Goal: Information Seeking & Learning: Check status

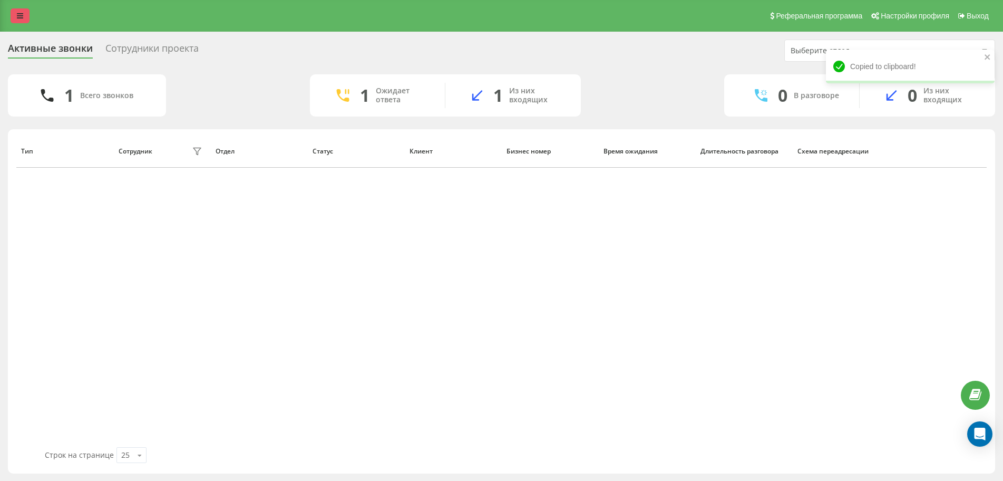
click at [25, 14] on link at bounding box center [20, 15] width 19 height 15
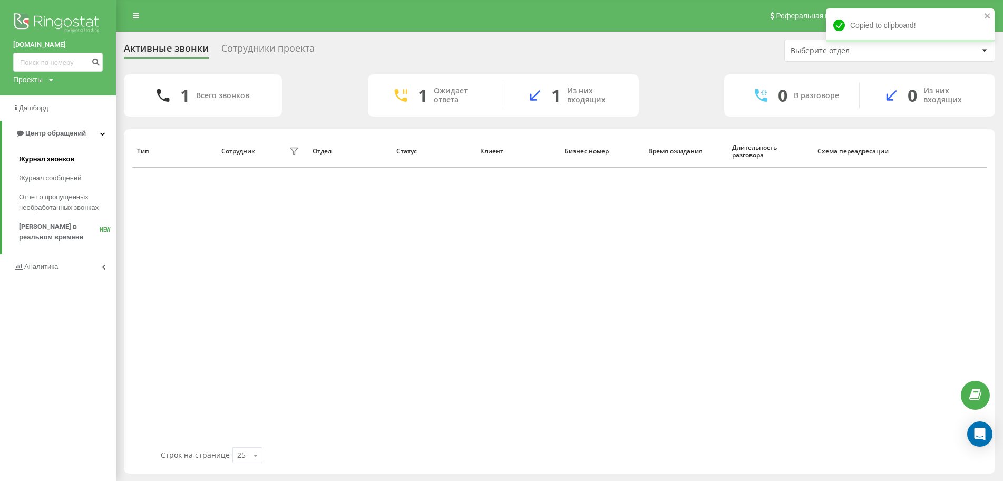
click at [51, 161] on span "Журнал звонков" at bounding box center [46, 159] width 55 height 11
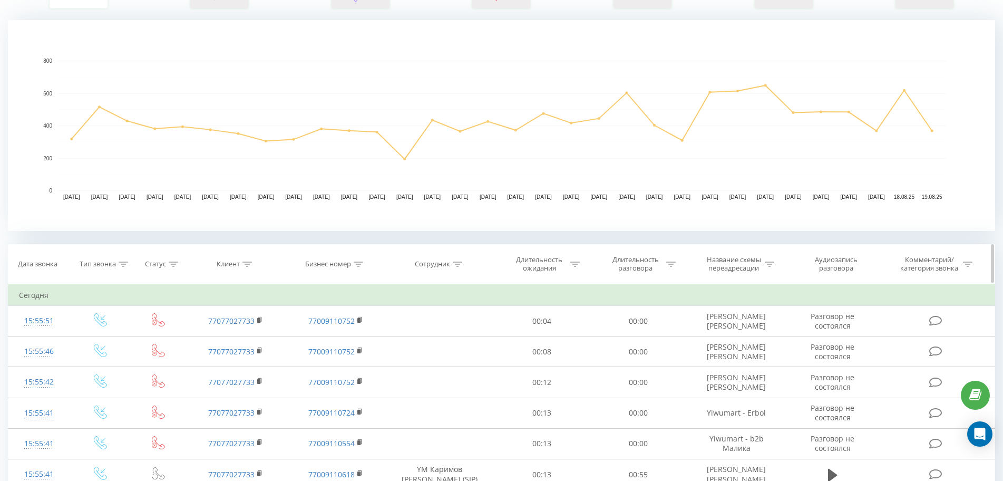
click at [463, 264] on div "Сотрудник" at bounding box center [440, 264] width 108 height 9
click at [469, 339] on input "text" at bounding box center [440, 339] width 93 height 18
type input "kaspi one"
click at [470, 359] on span "OK" at bounding box center [463, 360] width 30 height 16
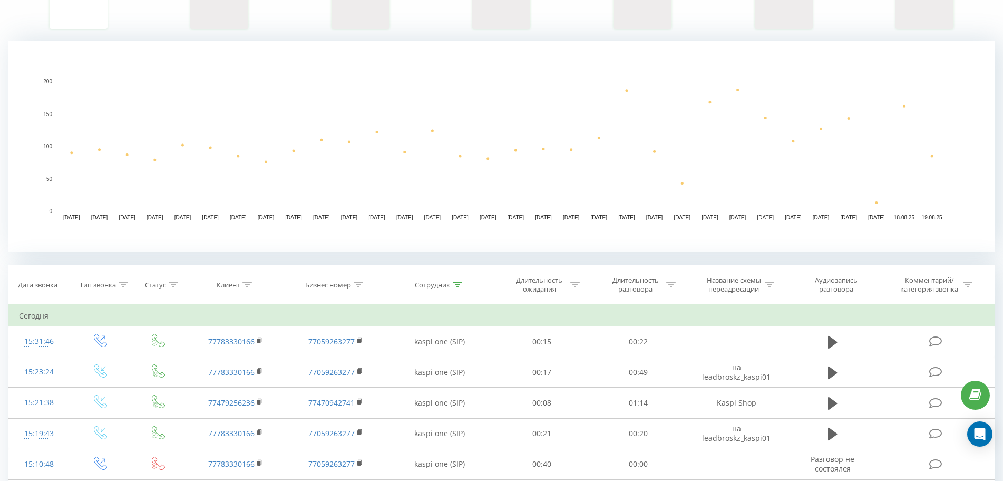
scroll to position [158, 0]
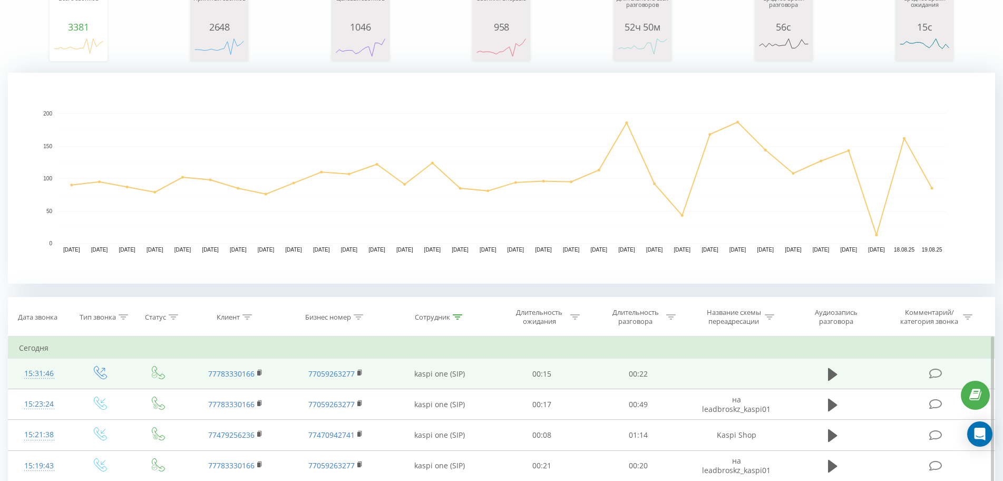
click at [717, 363] on td at bounding box center [736, 373] width 100 height 31
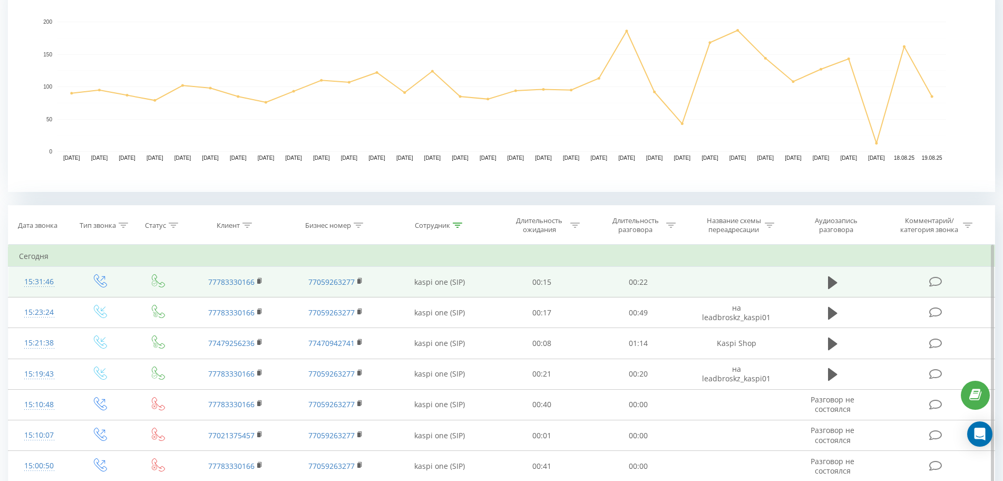
scroll to position [369, 0]
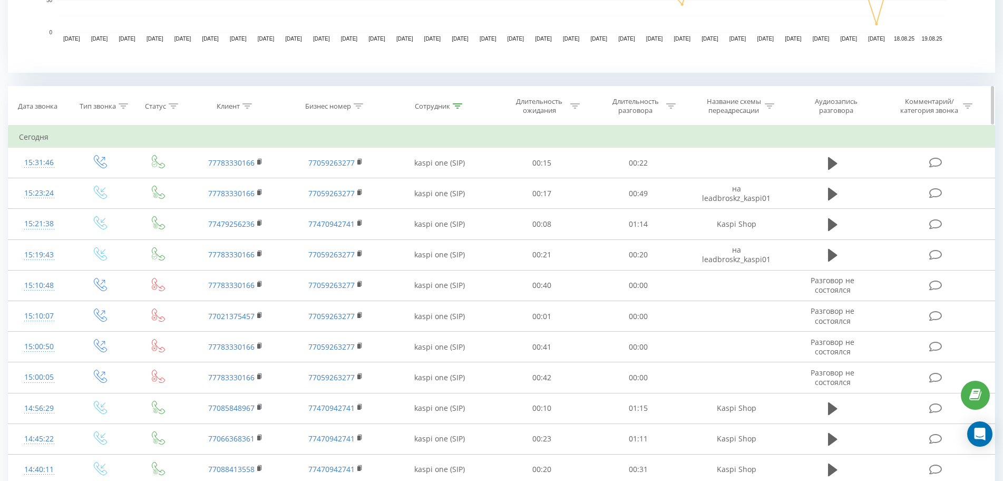
click at [575, 102] on div at bounding box center [574, 106] width 9 height 9
click at [547, 152] on div at bounding box center [536, 157] width 75 height 10
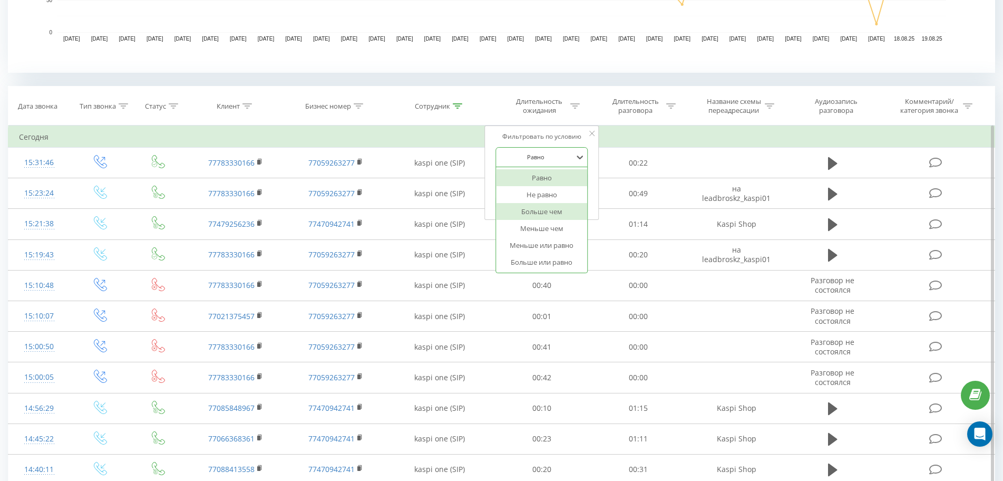
click at [532, 213] on div "Больше чем" at bounding box center [542, 211] width 92 height 17
click at [555, 198] on span "OK" at bounding box center [564, 202] width 30 height 16
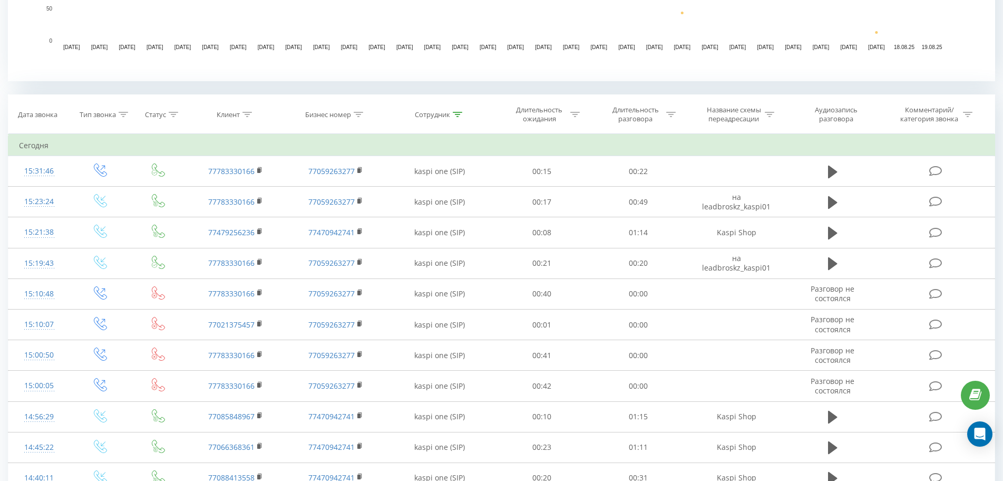
scroll to position [359, 0]
click at [574, 116] on icon at bounding box center [574, 115] width 9 height 5
click at [570, 170] on div at bounding box center [536, 167] width 75 height 10
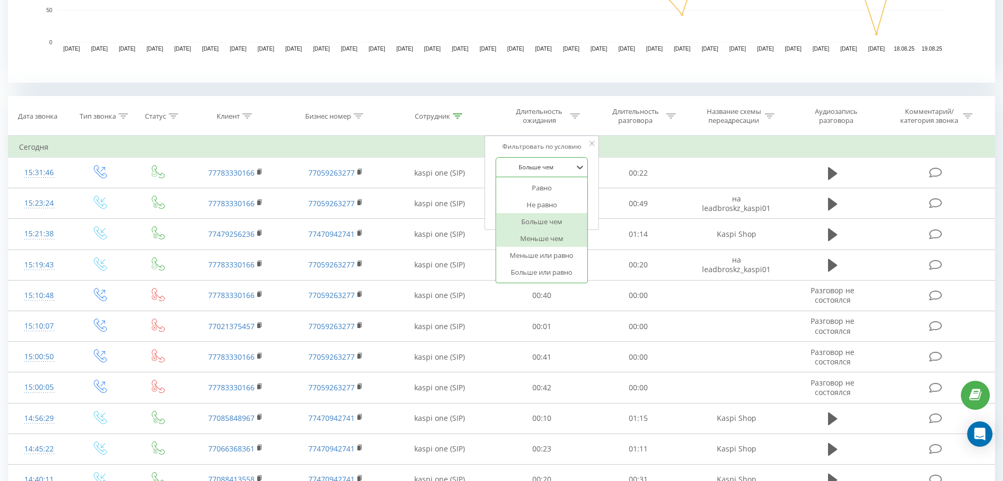
click at [569, 240] on div "Меньше чем" at bounding box center [542, 238] width 92 height 17
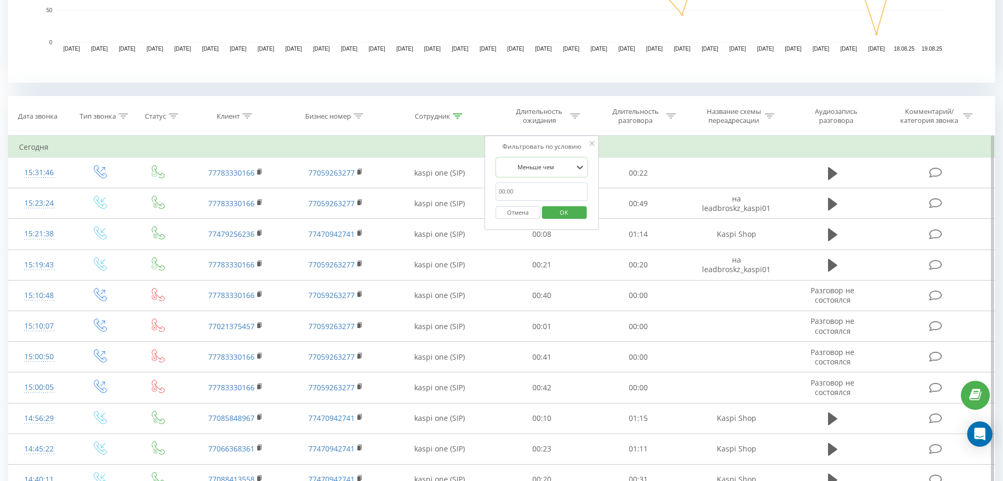
click at [565, 212] on span "OK" at bounding box center [564, 212] width 30 height 16
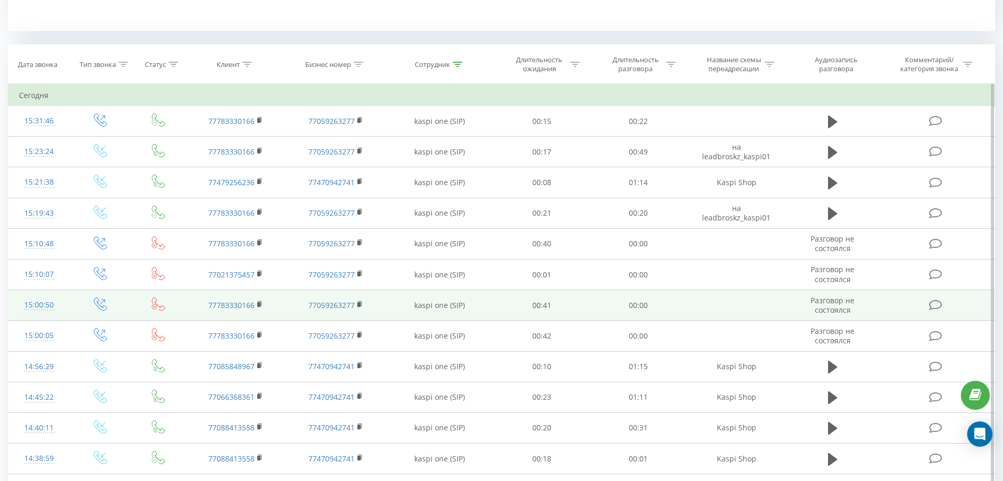
scroll to position [349, 0]
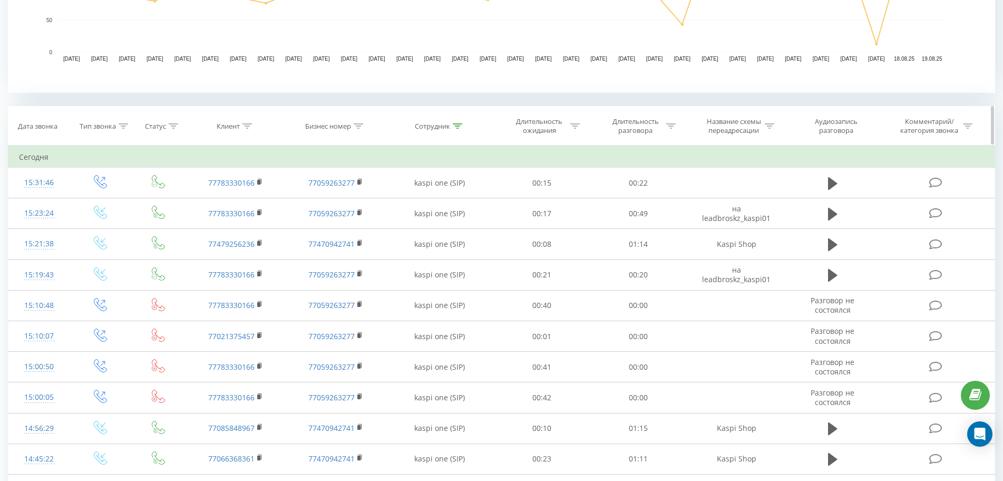
click at [570, 128] on icon at bounding box center [574, 125] width 9 height 5
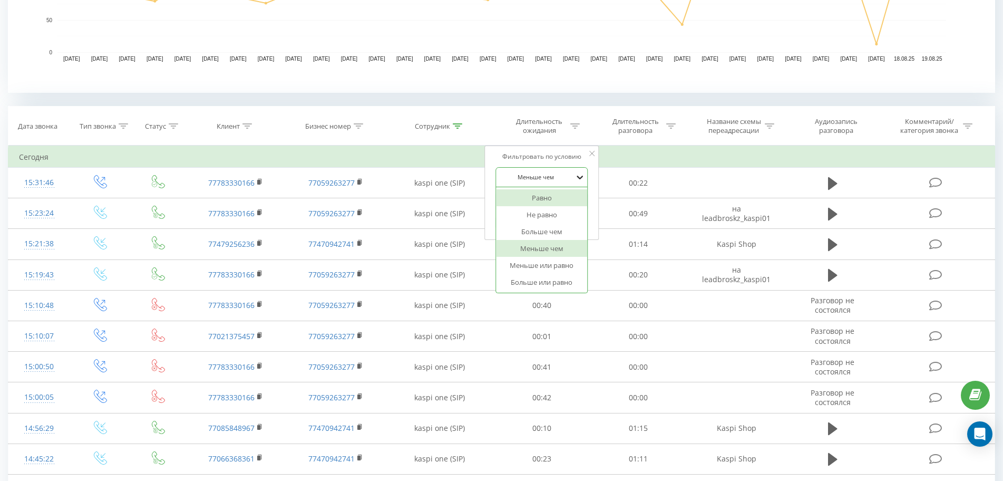
click at [576, 178] on icon at bounding box center [580, 177] width 11 height 11
click at [562, 197] on div "Равно" at bounding box center [542, 197] width 92 height 17
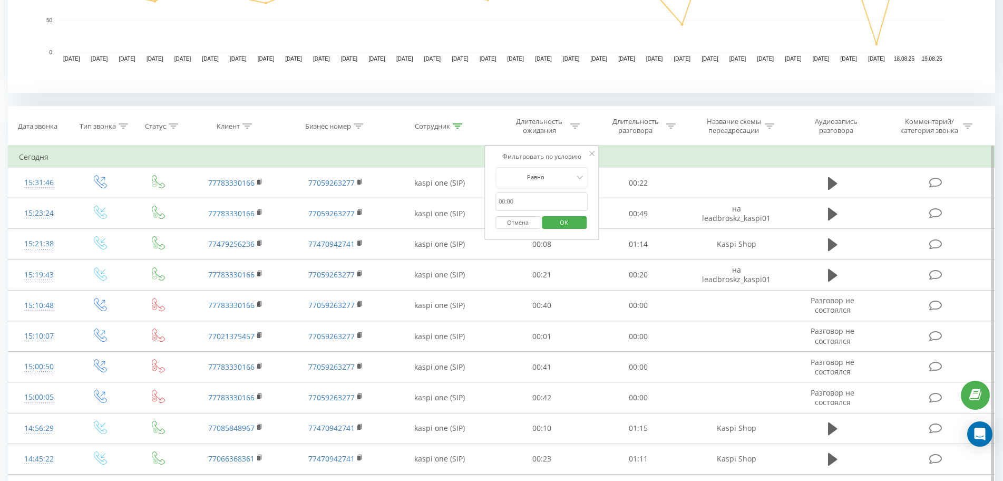
click at [572, 223] on span "OK" at bounding box center [564, 222] width 30 height 16
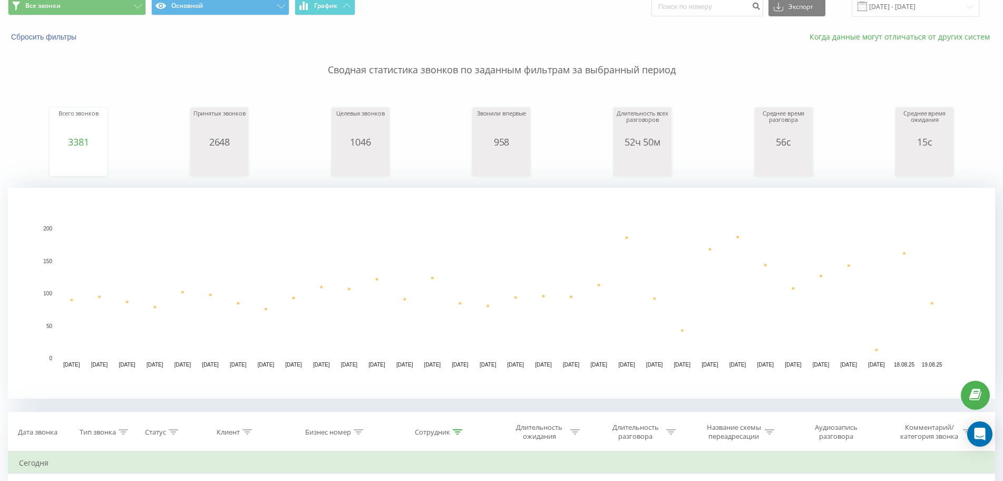
scroll to position [0, 0]
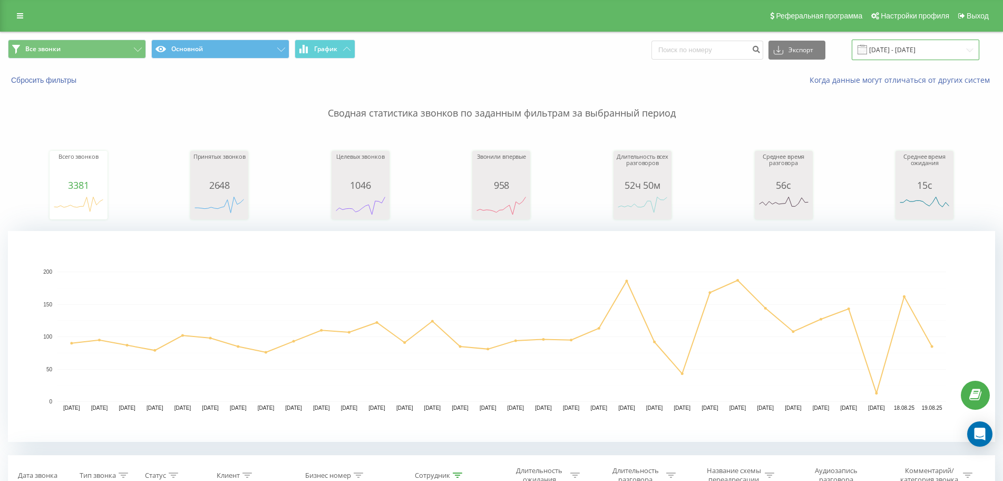
click at [913, 57] on input "19.07.2025 - 19.08.2025" at bounding box center [916, 50] width 128 height 21
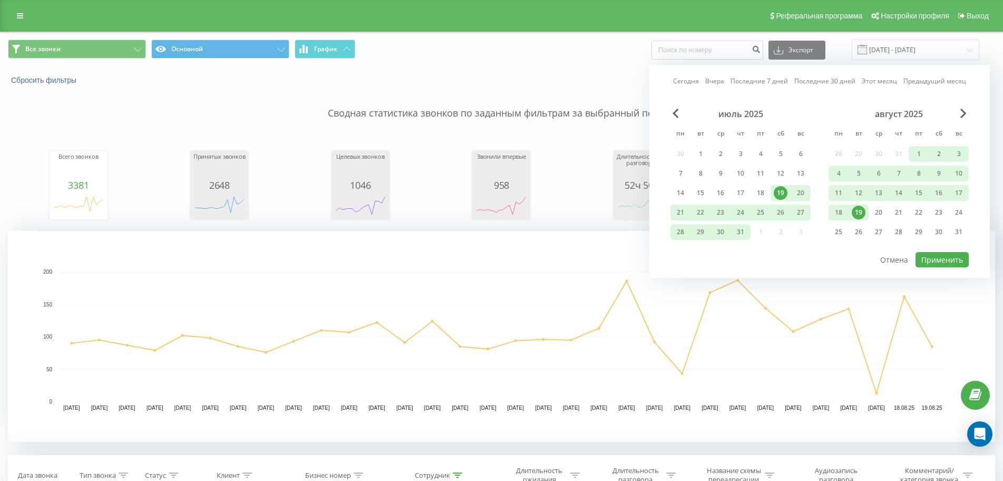
click at [861, 210] on div "19" at bounding box center [859, 213] width 14 height 14
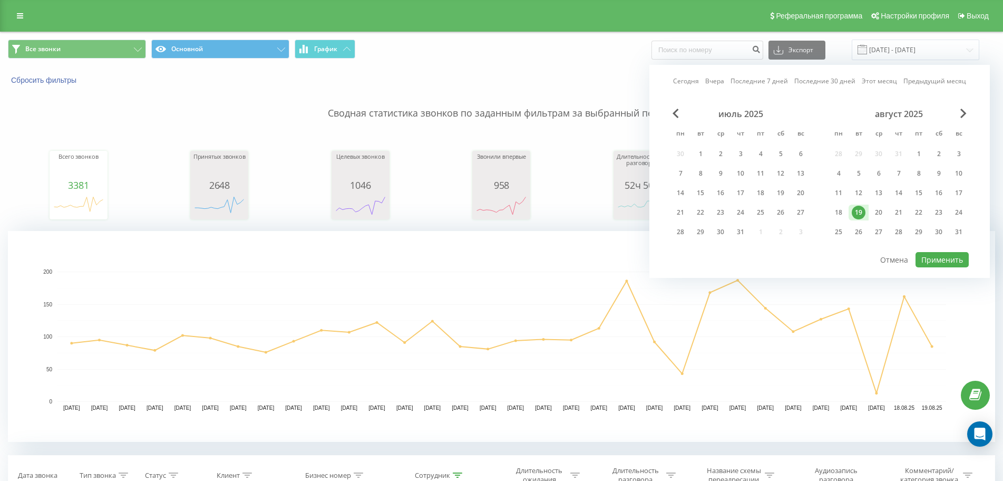
click at [861, 210] on div "19" at bounding box center [859, 213] width 14 height 14
click at [948, 261] on button "Применить" at bounding box center [942, 259] width 53 height 15
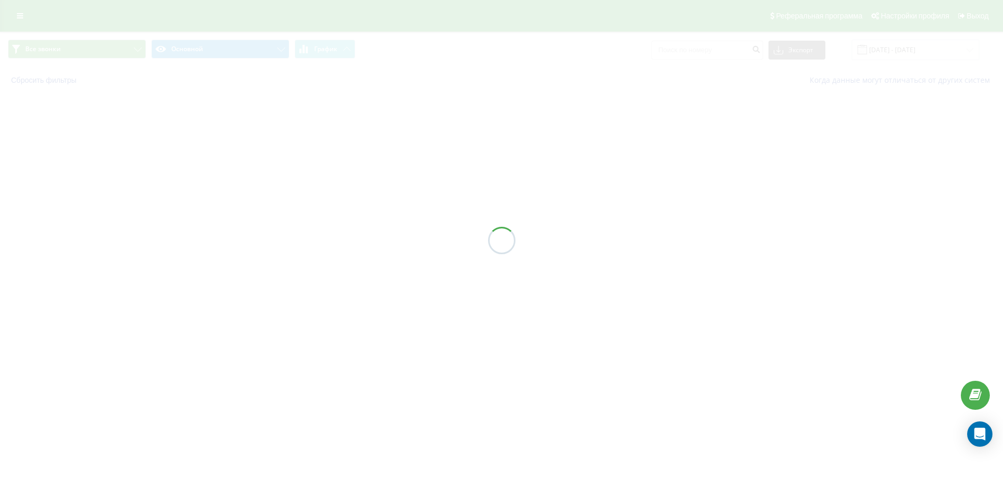
type input "19.08.2025 - 19.08.2025"
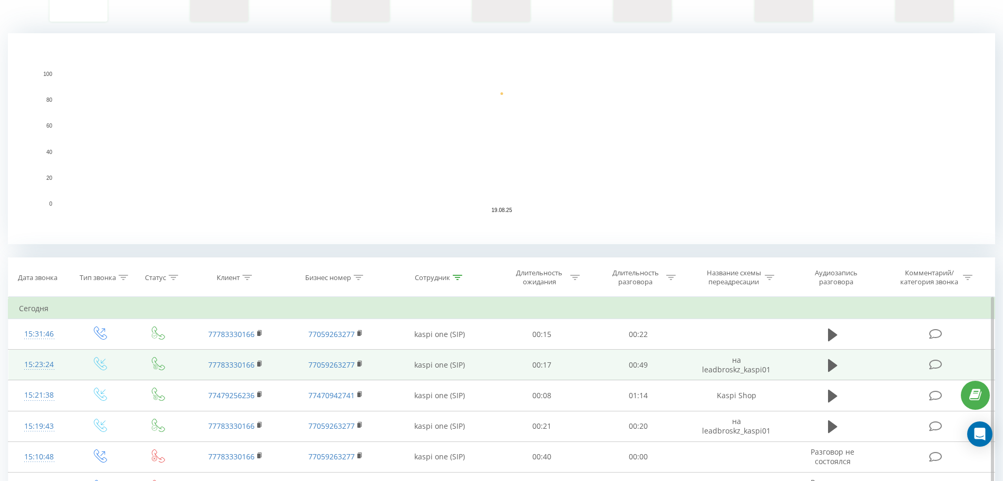
scroll to position [211, 0]
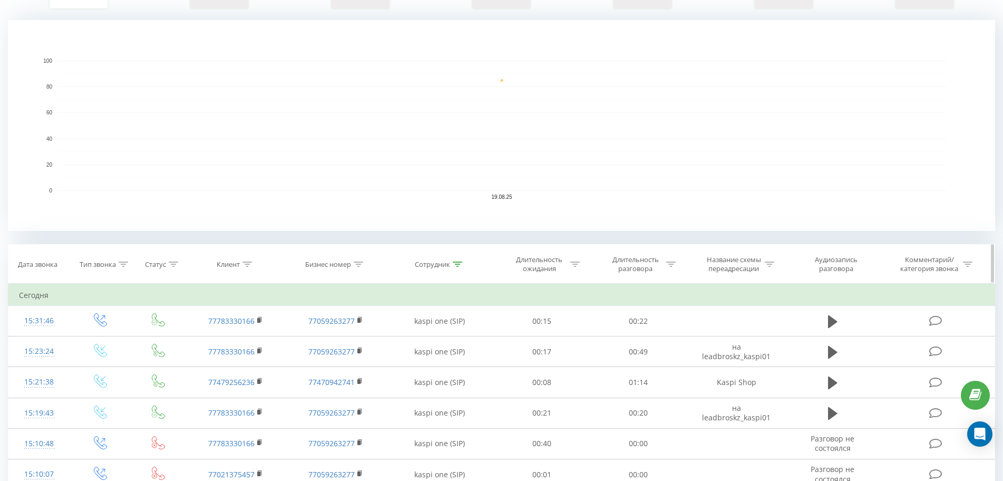
click at [455, 266] on icon at bounding box center [457, 263] width 9 height 5
click at [459, 334] on input "kaspi one" at bounding box center [440, 339] width 93 height 18
click at [479, 362] on button "OK" at bounding box center [462, 360] width 45 height 13
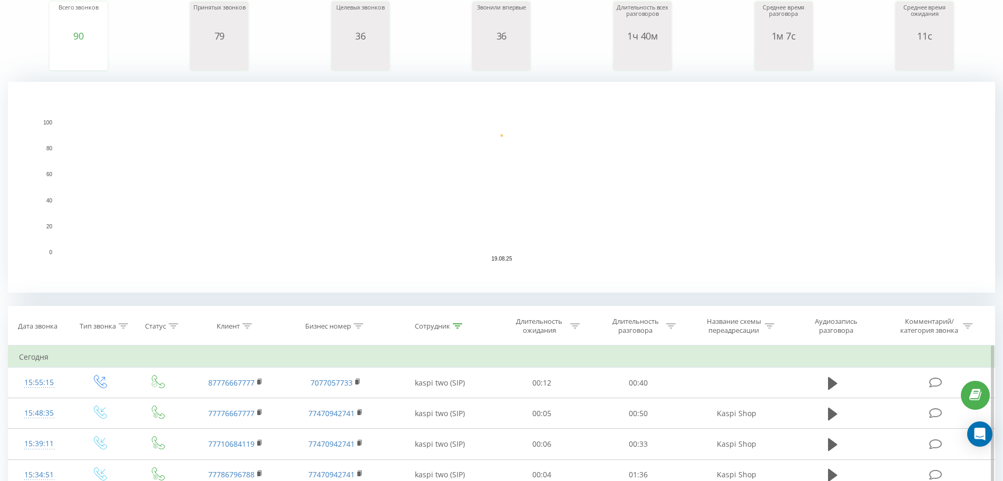
scroll to position [158, 0]
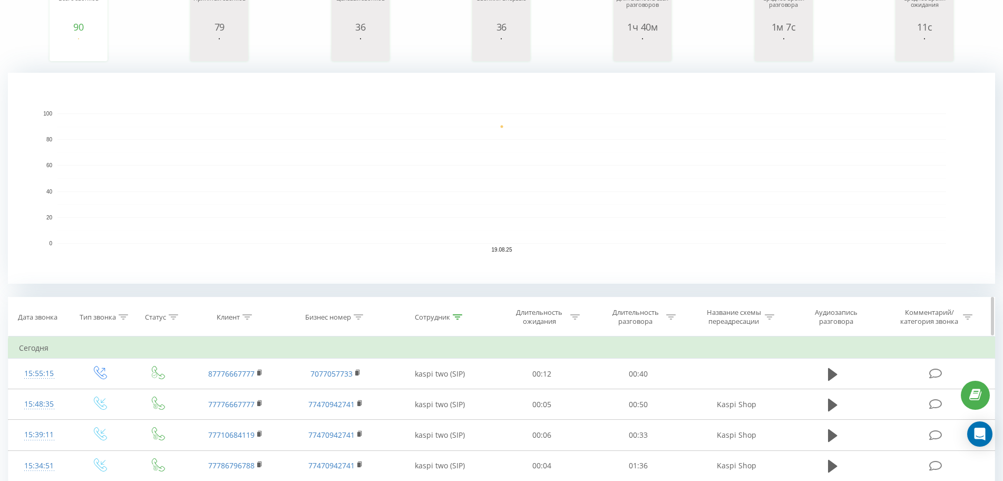
click at [460, 319] on div at bounding box center [457, 317] width 9 height 9
click at [447, 391] on input "kaspi two" at bounding box center [440, 392] width 93 height 18
type input "kaspi one"
click at [482, 414] on button "OK" at bounding box center [462, 413] width 45 height 13
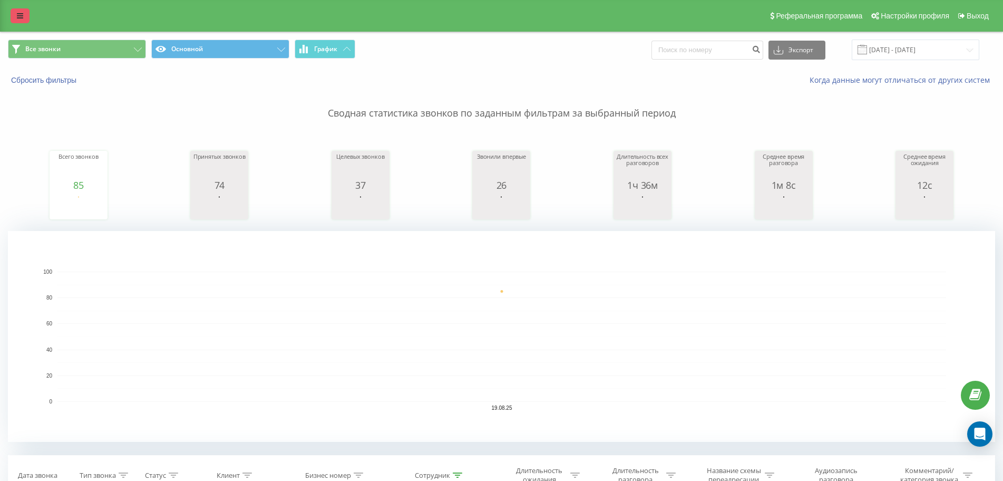
click at [24, 13] on link at bounding box center [20, 15] width 19 height 15
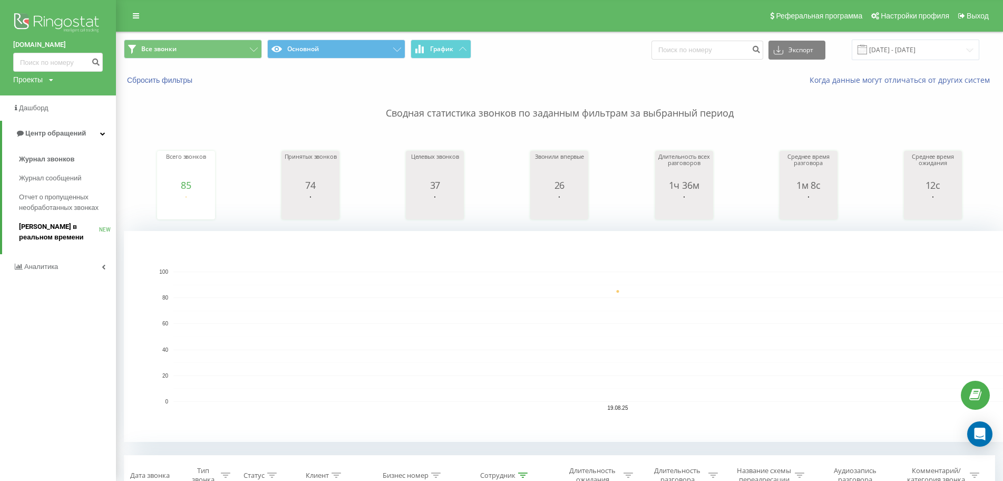
click at [74, 230] on span "[PERSON_NAME] в реальном времени" at bounding box center [59, 231] width 80 height 21
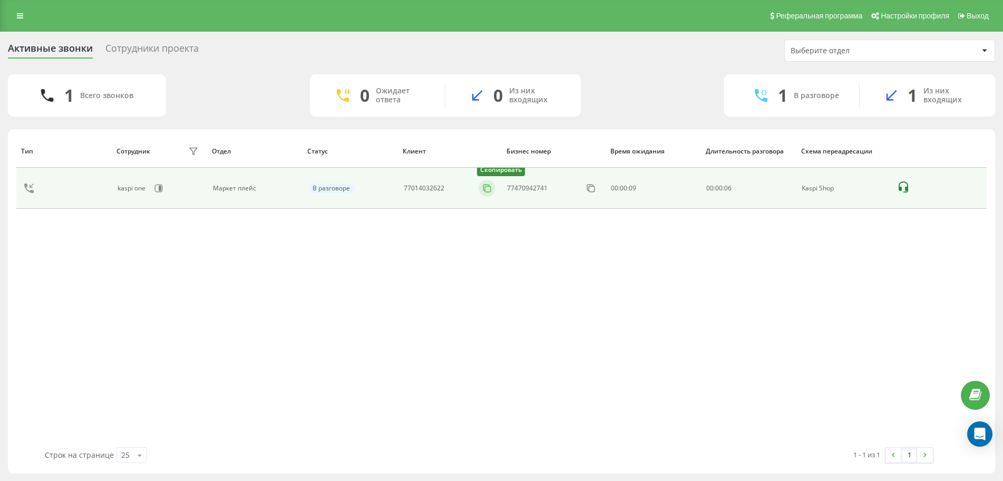
click at [486, 190] on icon at bounding box center [487, 188] width 11 height 11
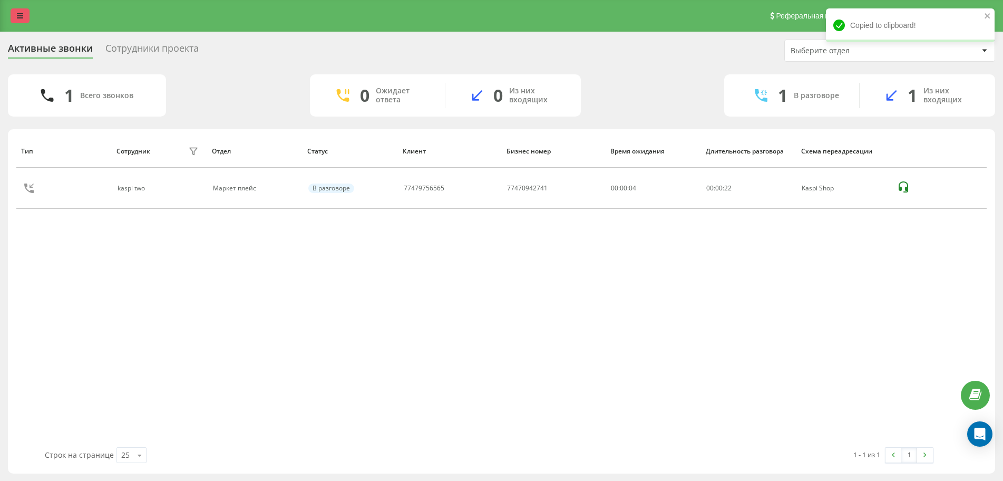
click at [27, 19] on link at bounding box center [20, 15] width 19 height 15
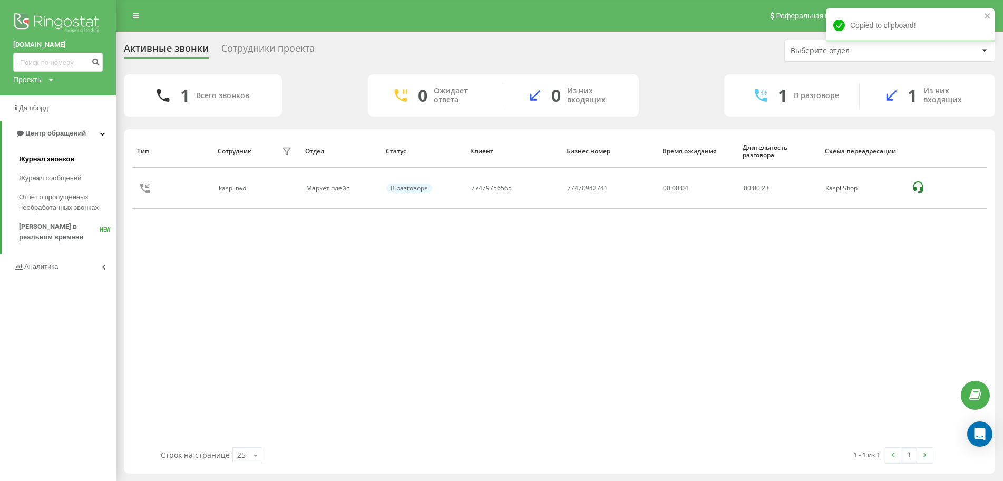
click at [72, 158] on link "Журнал звонков" at bounding box center [67, 159] width 97 height 19
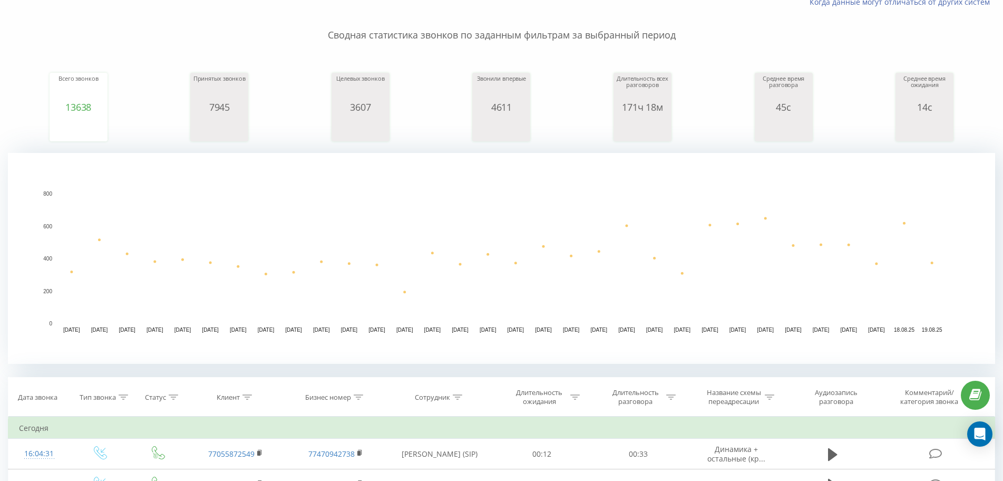
scroll to position [211, 0]
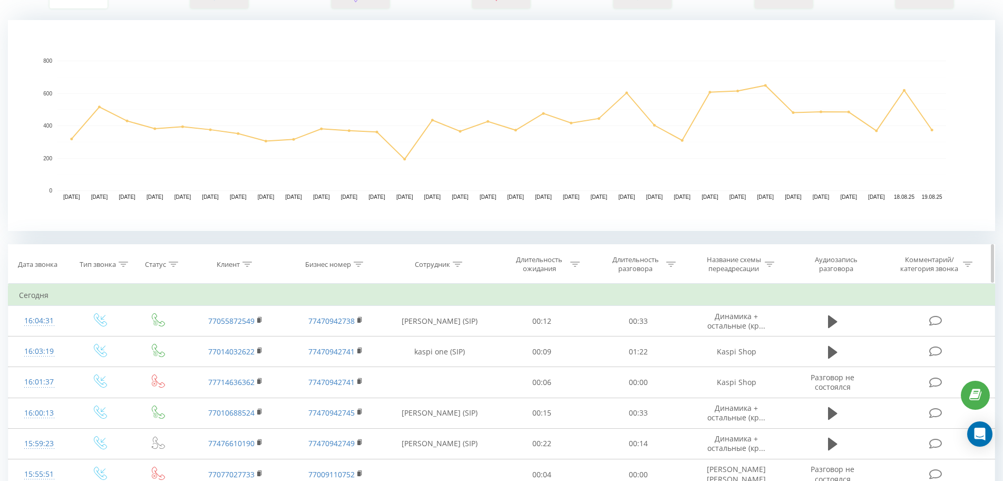
click at [463, 267] on div "Сотрудник" at bounding box center [440, 264] width 108 height 9
click at [423, 338] on input "text" at bounding box center [440, 339] width 93 height 18
type input "kaspi one"
click at [465, 358] on span "OK" at bounding box center [463, 360] width 30 height 16
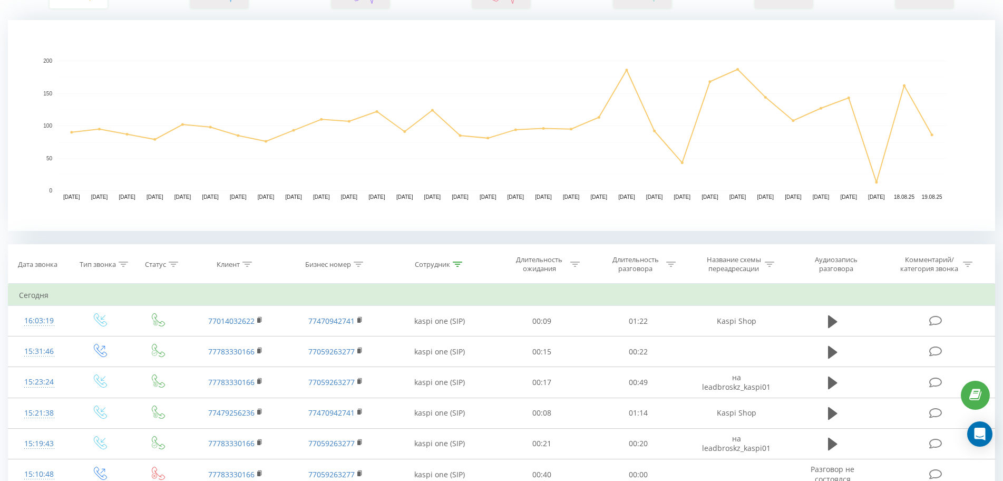
click at [752, 154] on rect "A chart." at bounding box center [501, 126] width 889 height 130
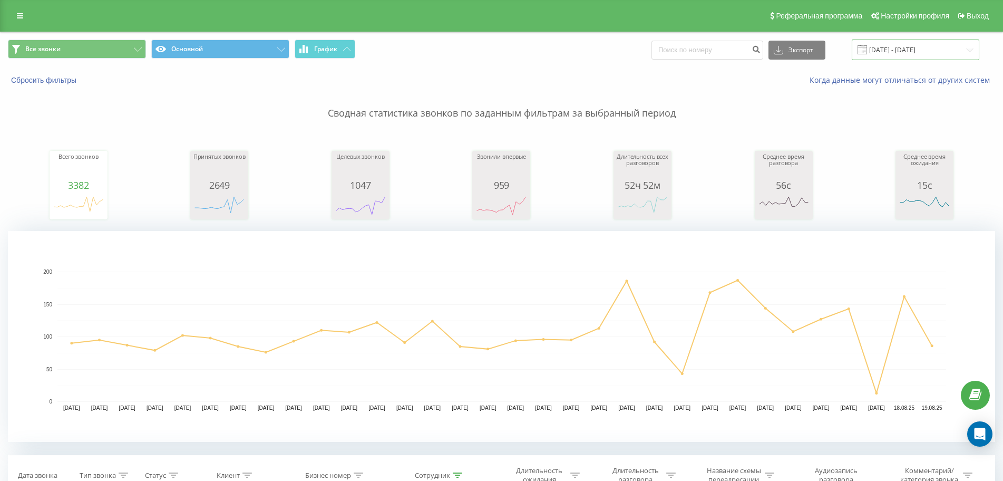
click at [916, 44] on input "19.07.2025 - 19.08.2025" at bounding box center [916, 50] width 128 height 21
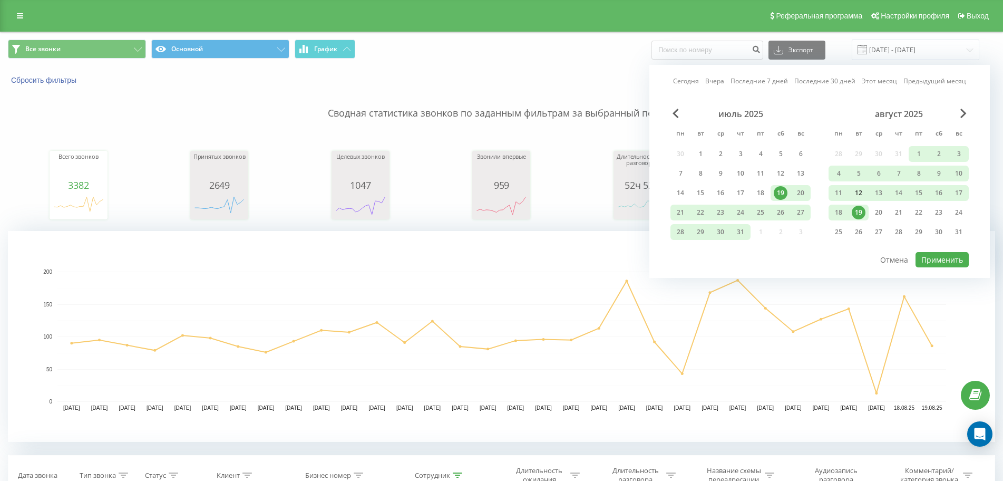
click at [861, 193] on div "12" at bounding box center [859, 193] width 14 height 14
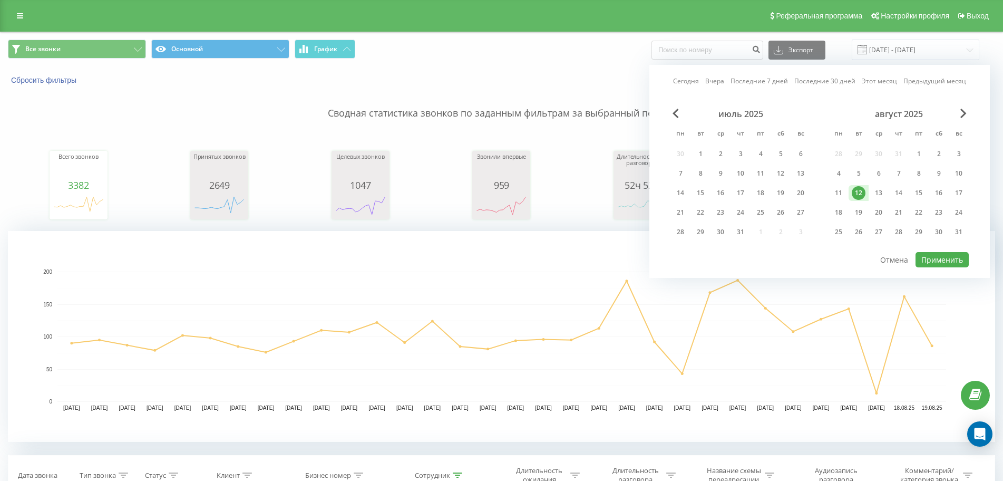
click at [861, 193] on div "12" at bounding box center [859, 193] width 14 height 14
click at [931, 258] on button "Применить" at bounding box center [942, 259] width 53 height 15
type input "12.08.2025 - 12.08.2025"
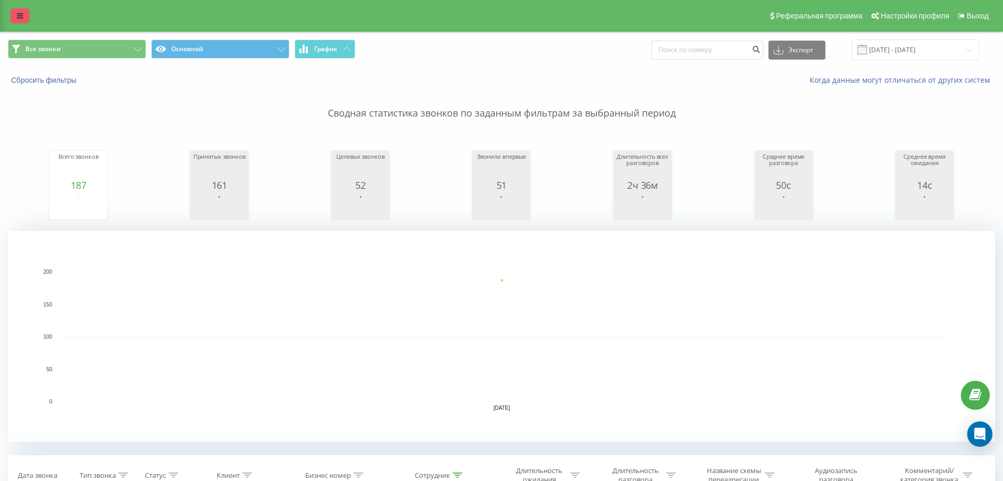
click at [24, 22] on link at bounding box center [20, 15] width 19 height 15
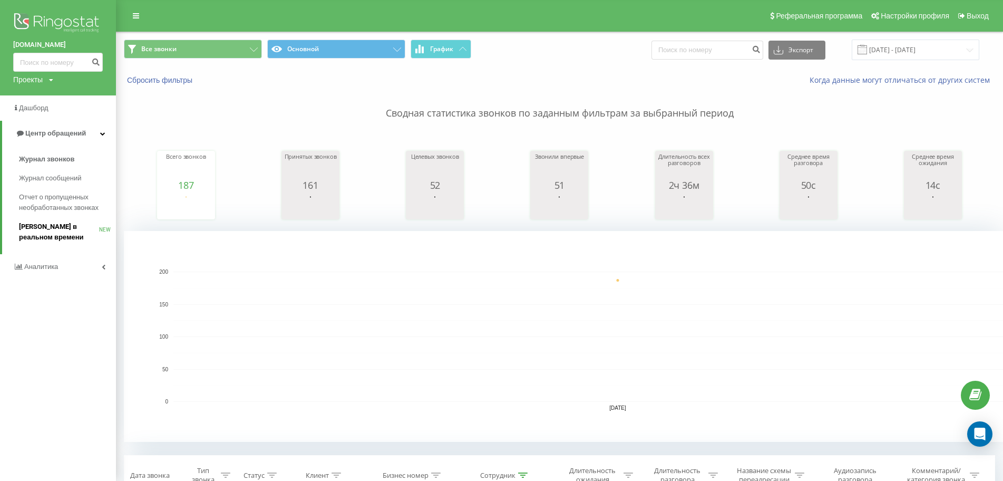
click at [25, 235] on span "[PERSON_NAME] в реальном времени" at bounding box center [59, 231] width 80 height 21
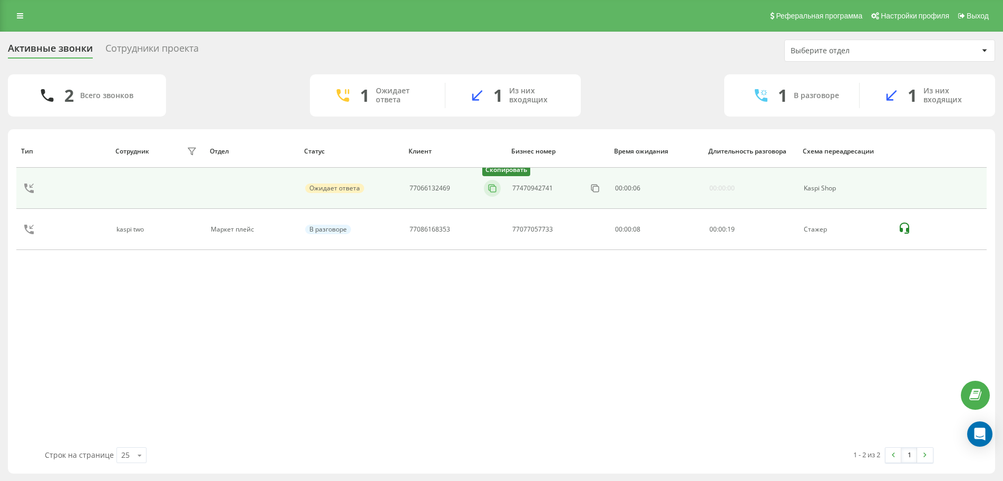
click at [494, 187] on icon at bounding box center [492, 188] width 11 height 11
click at [490, 187] on icon at bounding box center [492, 188] width 11 height 11
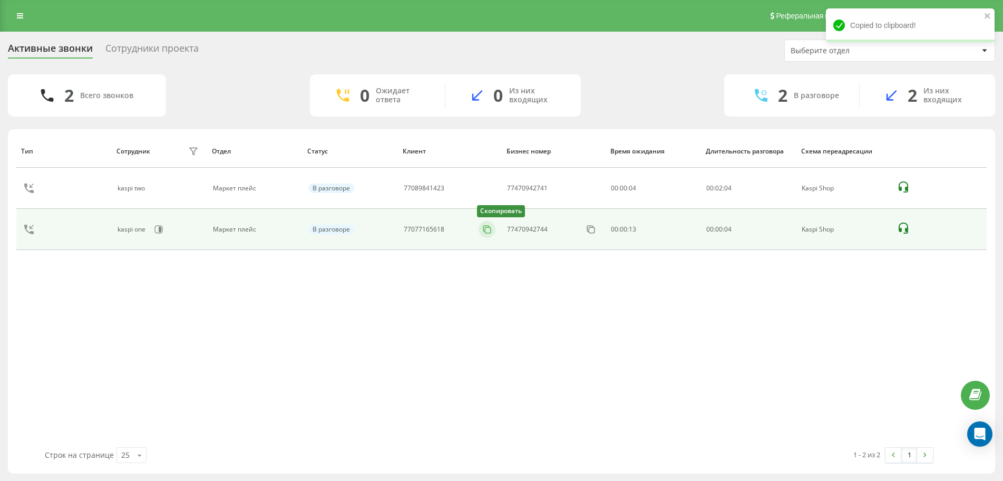
click at [484, 230] on icon at bounding box center [487, 229] width 11 height 11
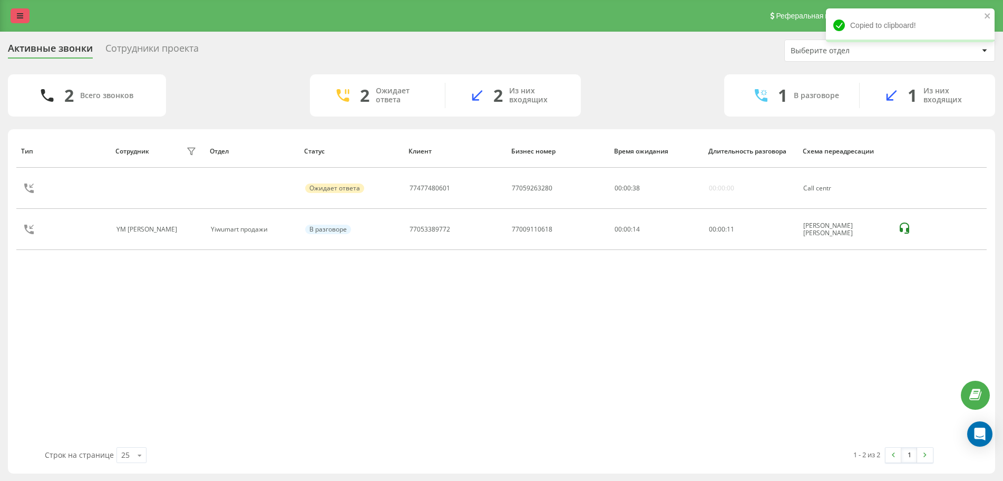
click at [26, 15] on link at bounding box center [20, 15] width 19 height 15
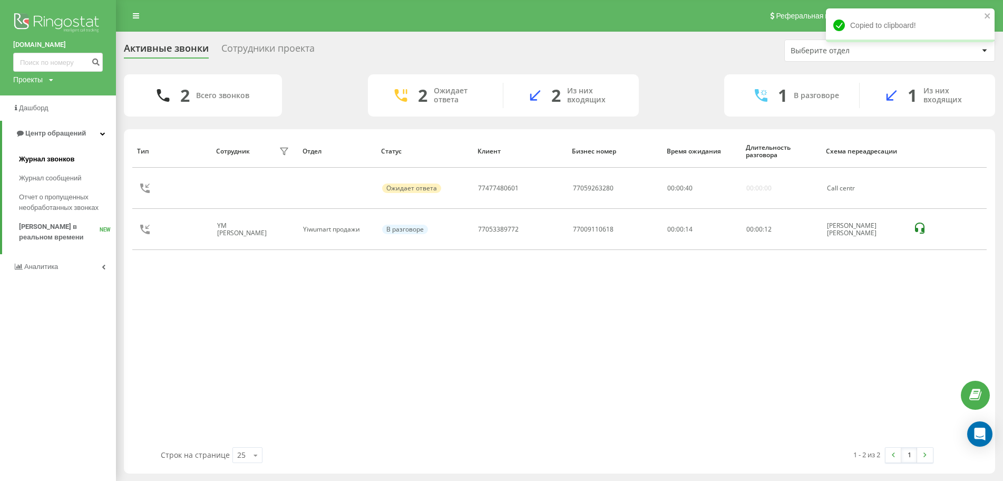
click at [73, 164] on link "Журнал звонков" at bounding box center [67, 159] width 97 height 19
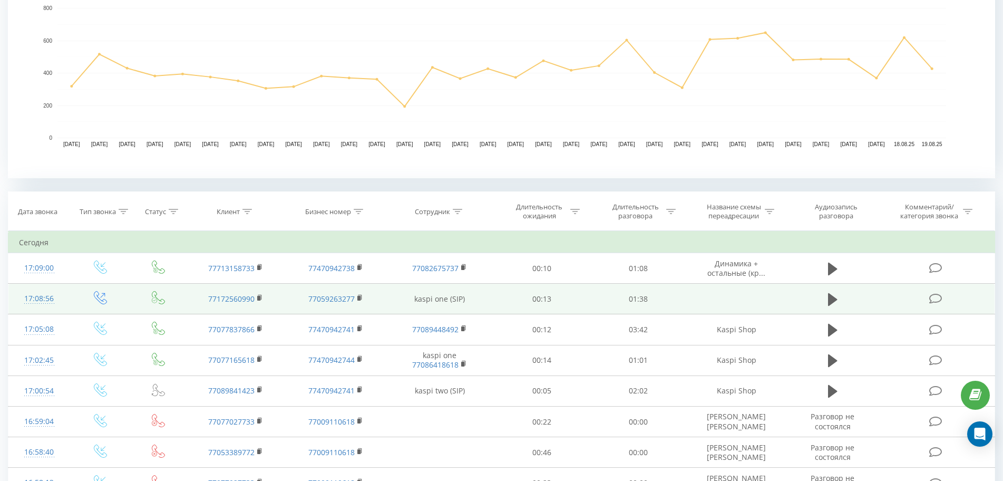
click at [841, 299] on td at bounding box center [832, 299] width 92 height 31
click at [836, 295] on icon at bounding box center [832, 299] width 9 height 15
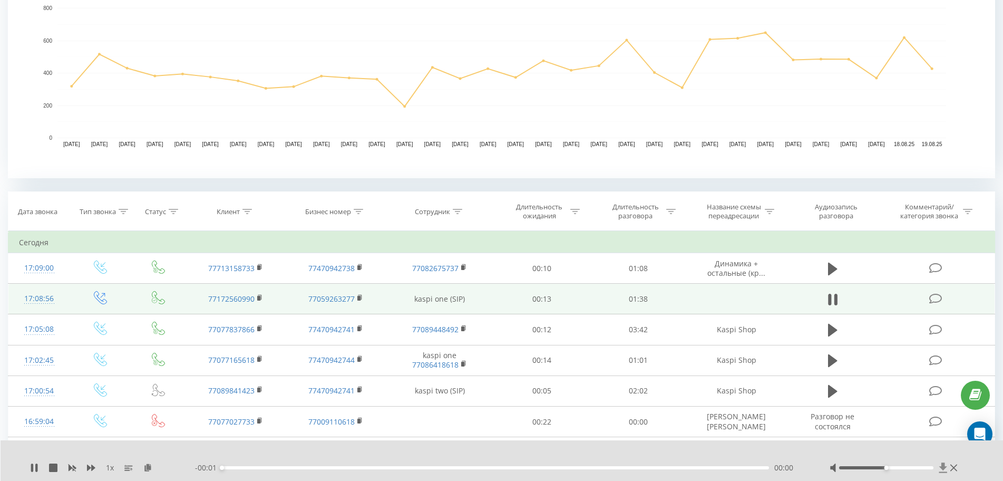
click at [943, 467] on icon at bounding box center [943, 467] width 8 height 10
click at [34, 468] on icon at bounding box center [34, 467] width 8 height 8
click at [942, 468] on icon at bounding box center [943, 467] width 8 height 10
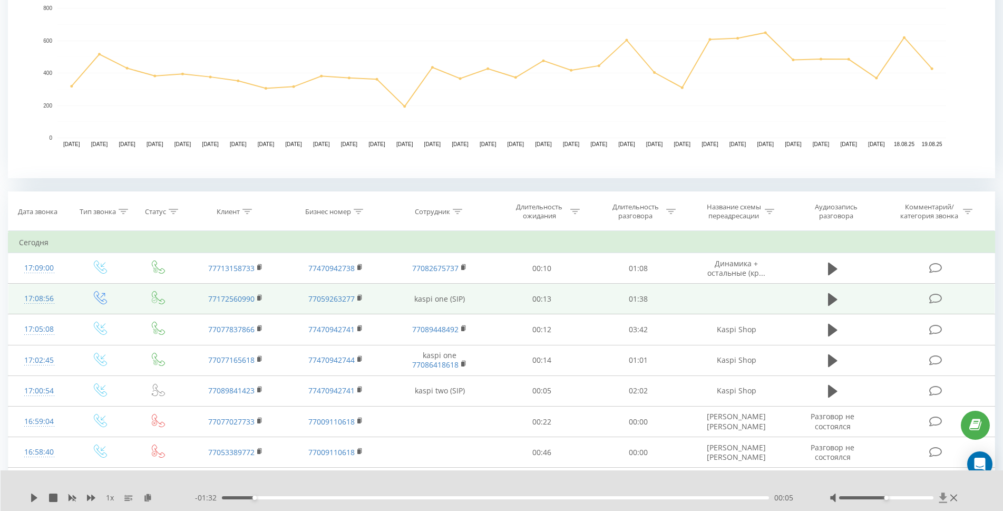
click at [944, 480] on icon at bounding box center [943, 497] width 9 height 11
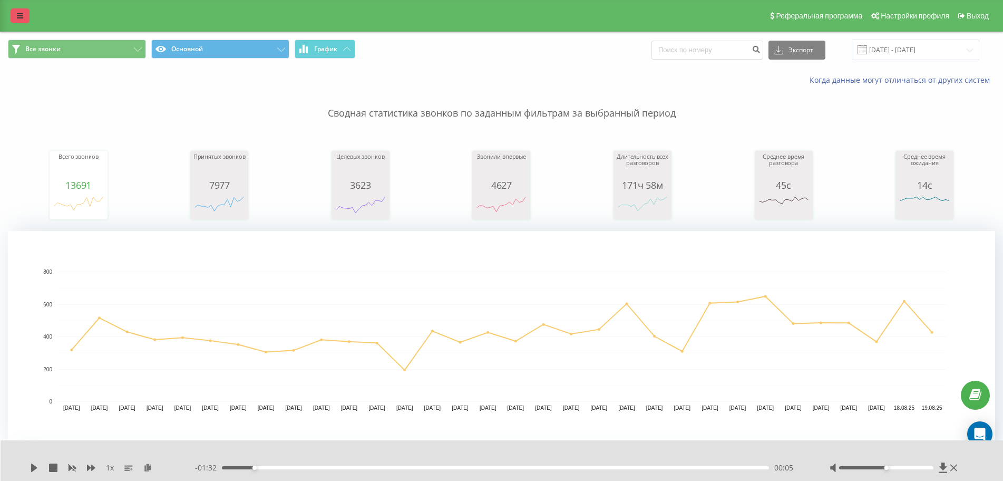
click at [17, 13] on icon at bounding box center [20, 15] width 6 height 7
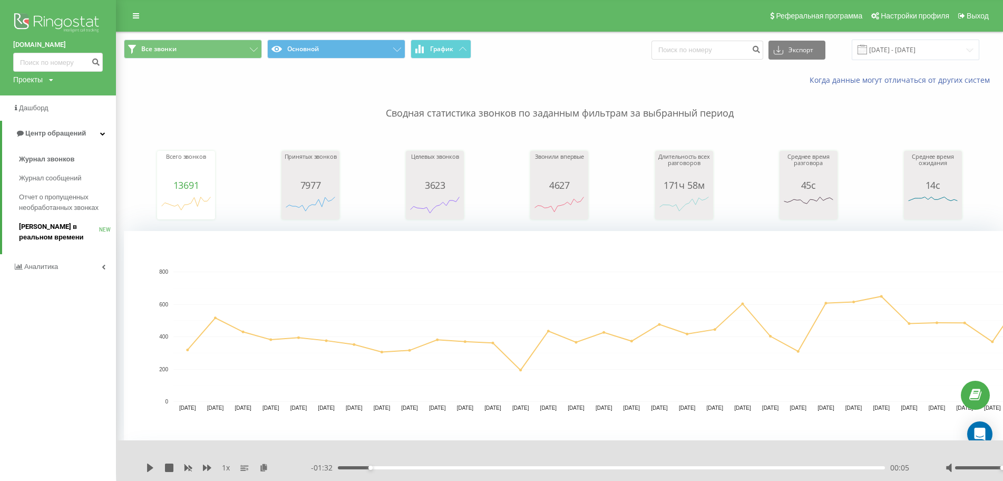
click at [69, 240] on span "[PERSON_NAME] в реальном времени" at bounding box center [59, 231] width 80 height 21
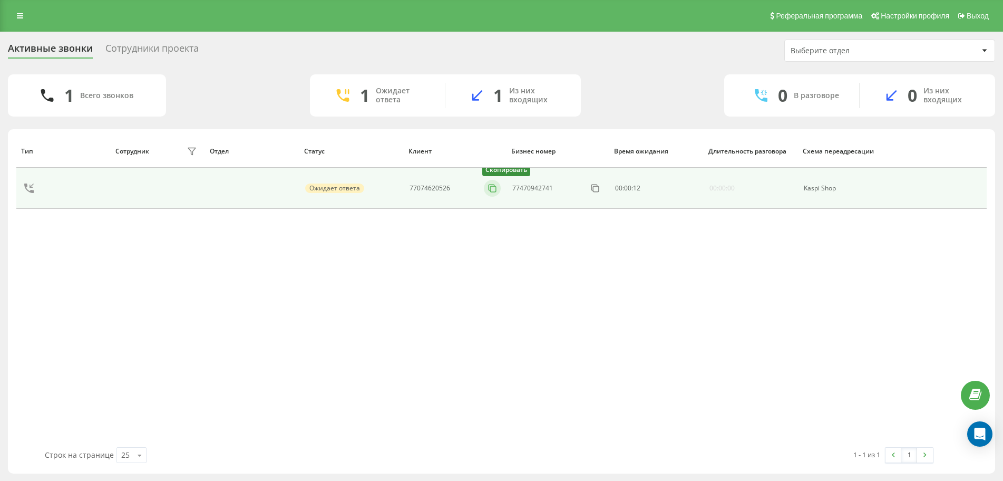
click at [492, 189] on icon at bounding box center [492, 188] width 11 height 11
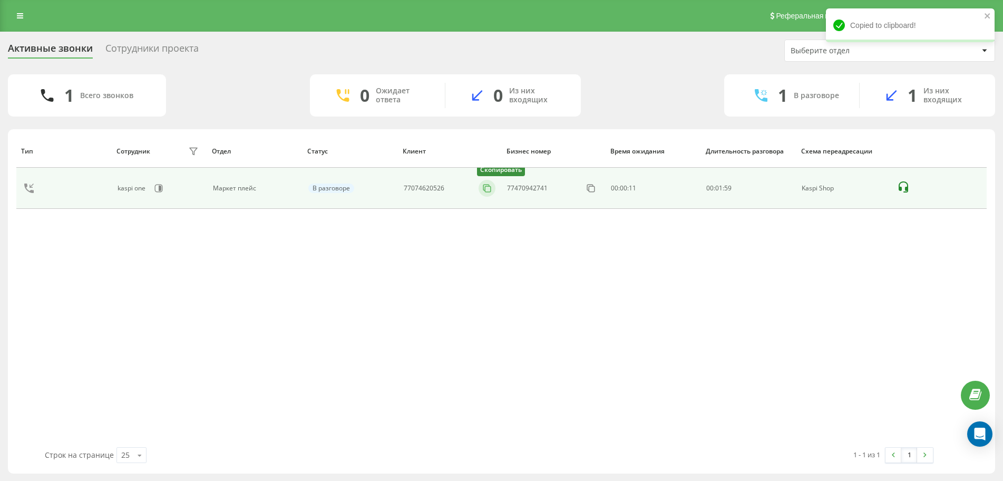
click at [488, 191] on icon at bounding box center [487, 188] width 11 height 11
click at [488, 190] on icon at bounding box center [487, 188] width 11 height 11
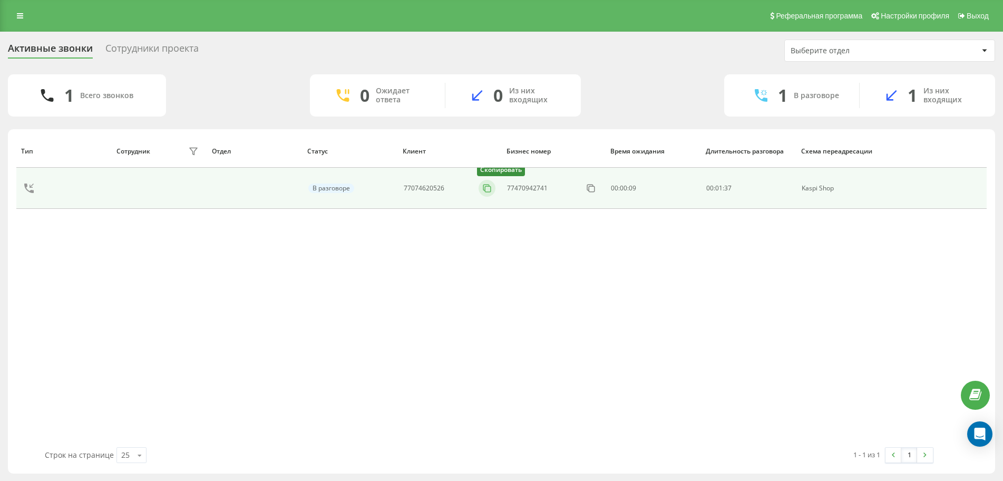
click at [492, 184] on icon at bounding box center [487, 188] width 11 height 11
click at [488, 184] on icon at bounding box center [487, 188] width 11 height 11
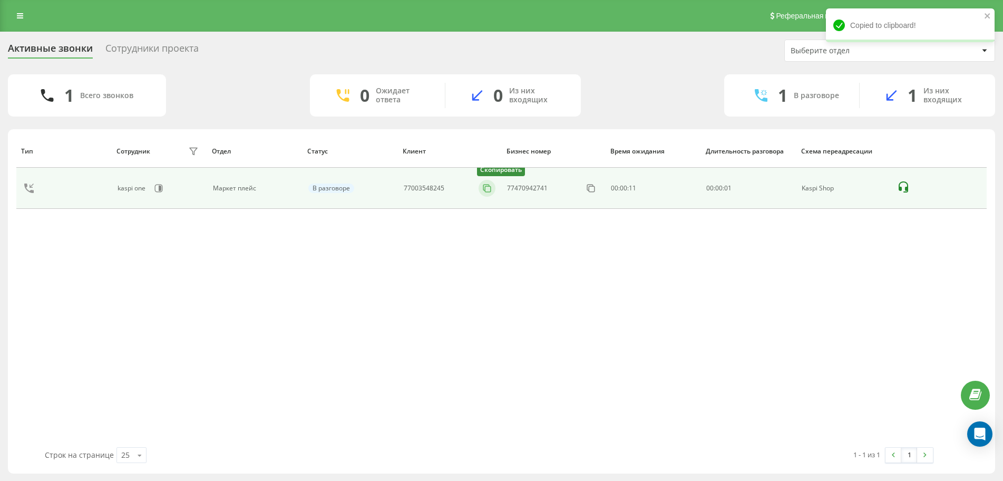
click at [487, 188] on icon at bounding box center [487, 188] width 11 height 11
click at [491, 191] on rect at bounding box center [488, 189] width 6 height 6
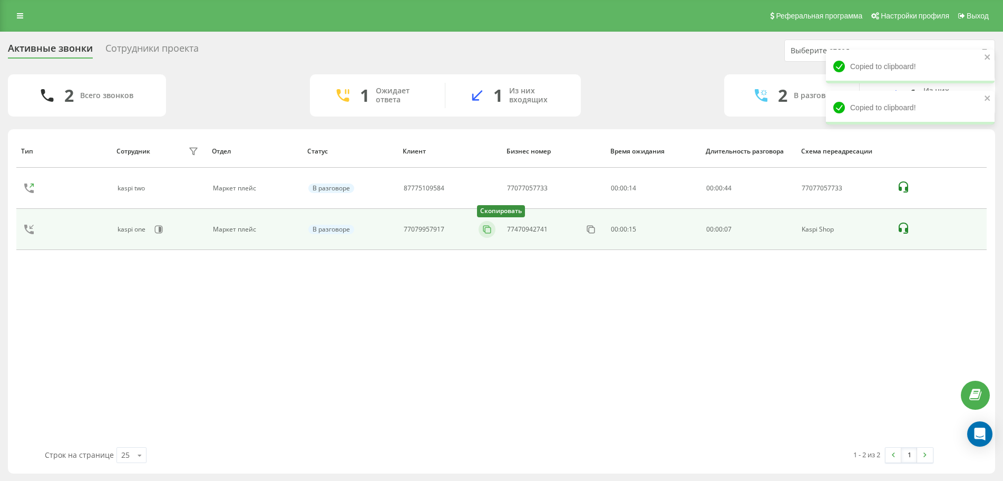
click at [488, 226] on icon at bounding box center [487, 229] width 6 height 6
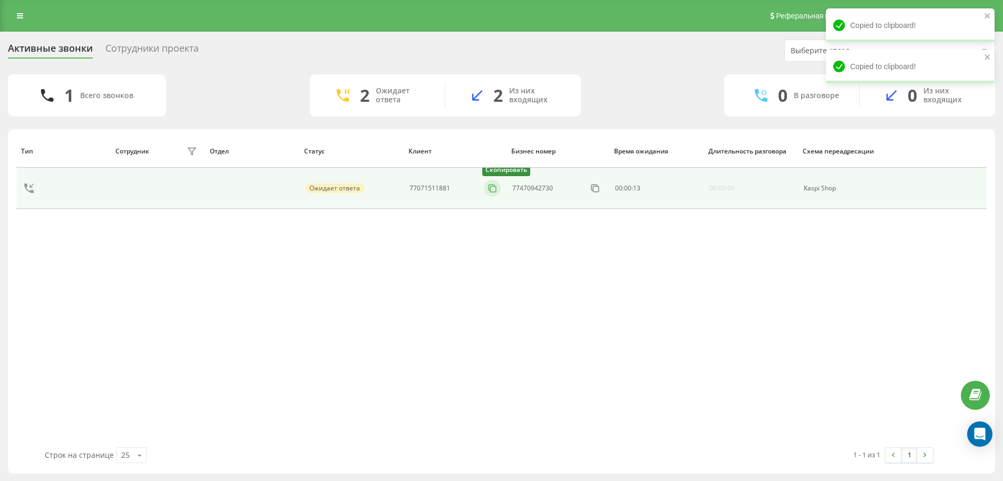
click at [492, 187] on icon at bounding box center [492, 188] width 11 height 11
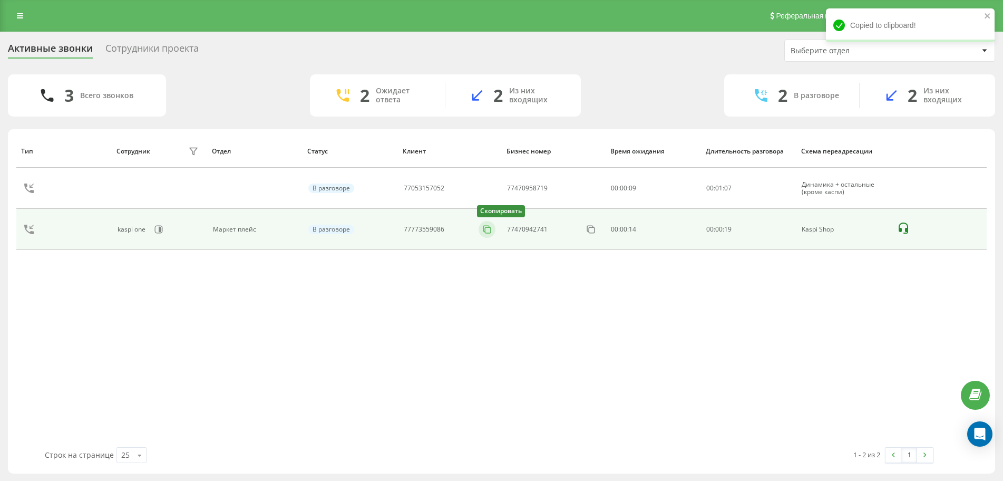
click at [491, 230] on rect at bounding box center [488, 230] width 6 height 6
